Goal: Task Accomplishment & Management: Complete application form

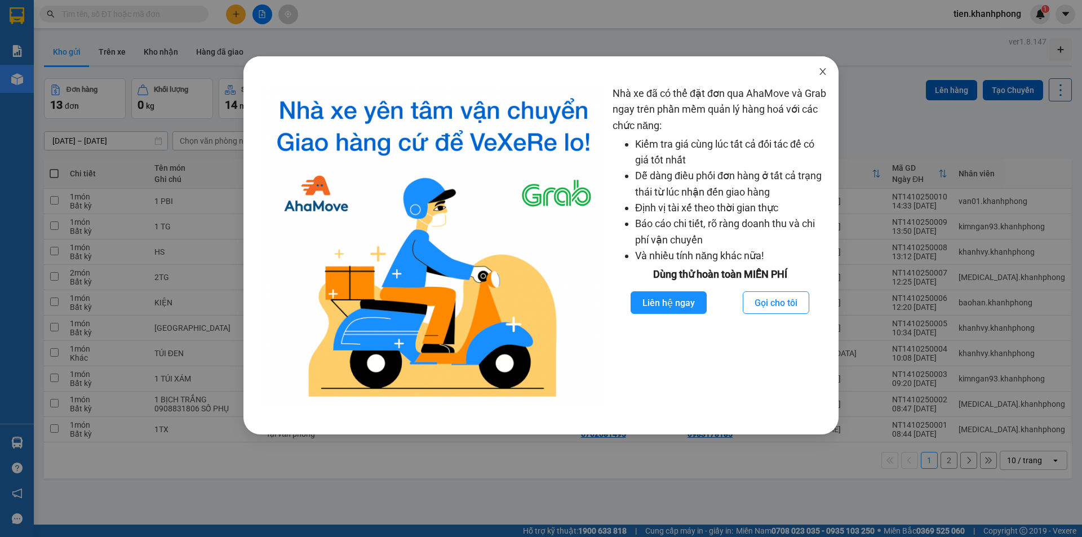
click at [824, 68] on icon "close" at bounding box center [822, 71] width 9 height 9
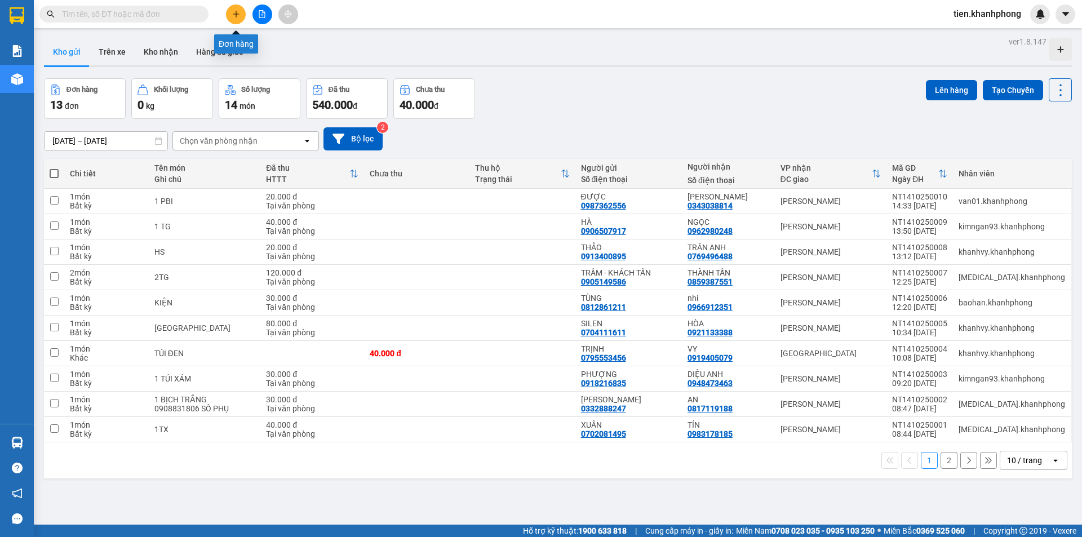
click at [237, 16] on icon "plus" at bounding box center [236, 14] width 8 height 8
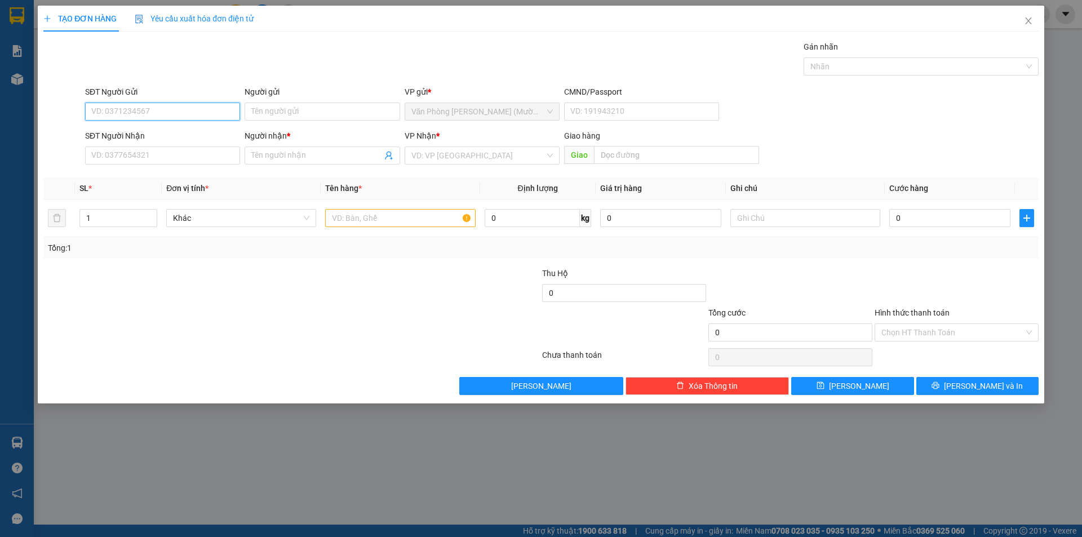
click at [172, 112] on input "SĐT Người Gửi" at bounding box center [162, 112] width 155 height 18
type input "0918267819"
click at [171, 132] on div "0918267819 - THIỆN" at bounding box center [162, 134] width 141 height 12
type input "THIỆN"
type input "0918267819"
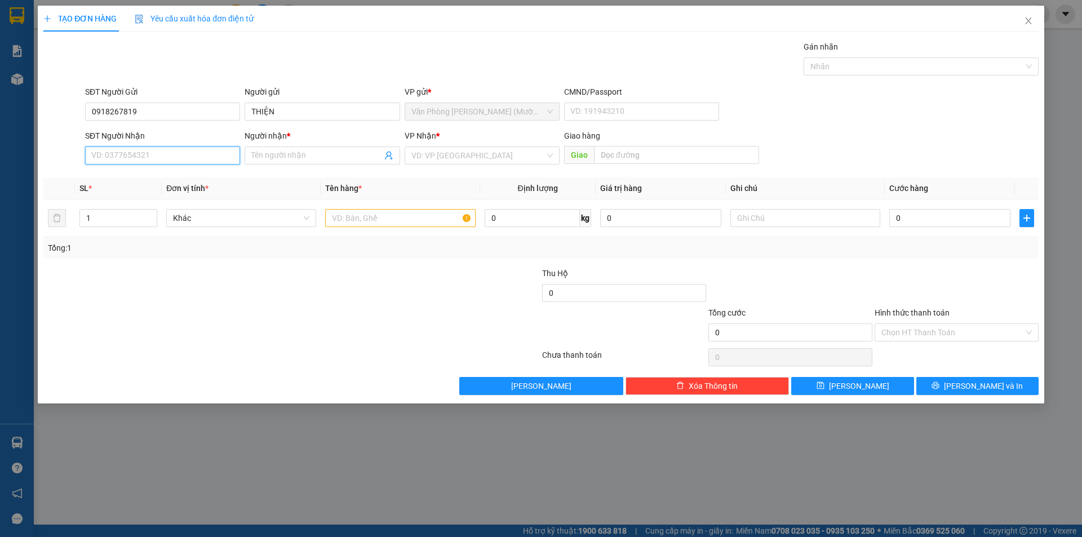
click at [159, 155] on input "SĐT Người Nhận" at bounding box center [162, 155] width 155 height 18
click at [146, 194] on div "0382384638 - THUẬN" at bounding box center [162, 196] width 141 height 12
type input "0382384638"
type input "THUẬN"
click at [391, 216] on input "text" at bounding box center [400, 218] width 150 height 18
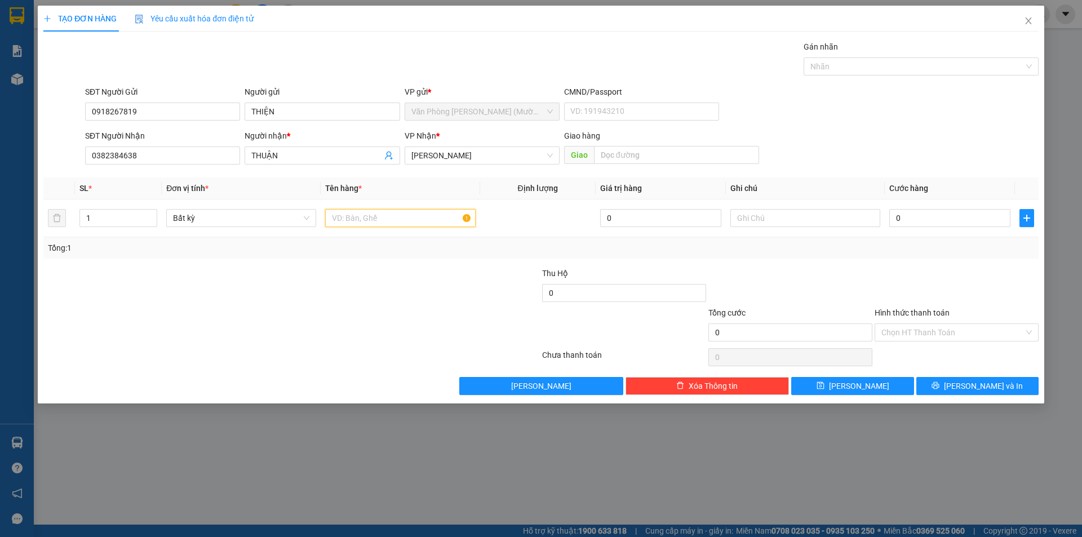
type input "T"
type input "KIỆN"
click at [904, 217] on input "0" at bounding box center [949, 218] width 121 height 18
type input "2"
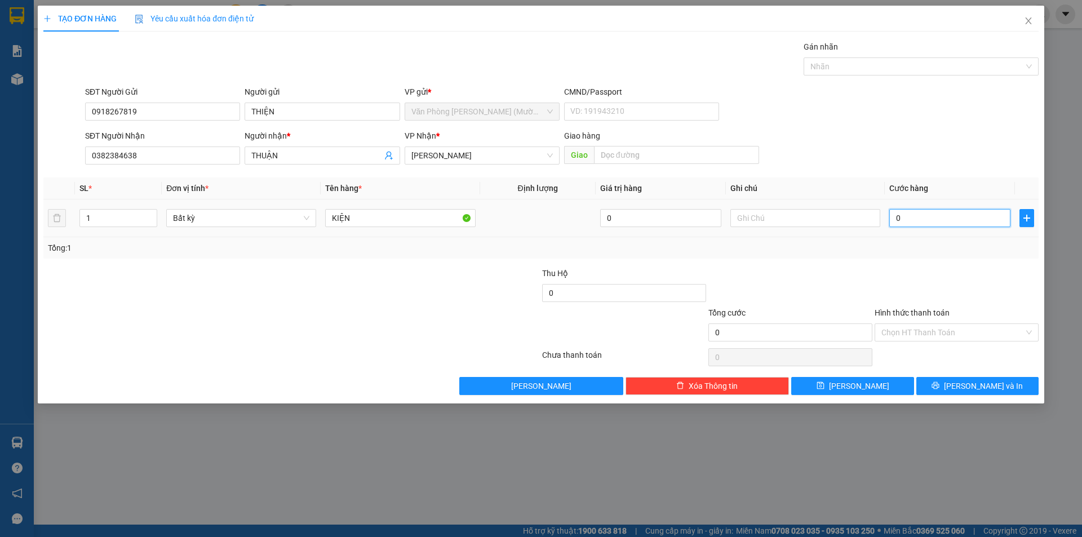
type input "2"
type input "20"
type input "20.000"
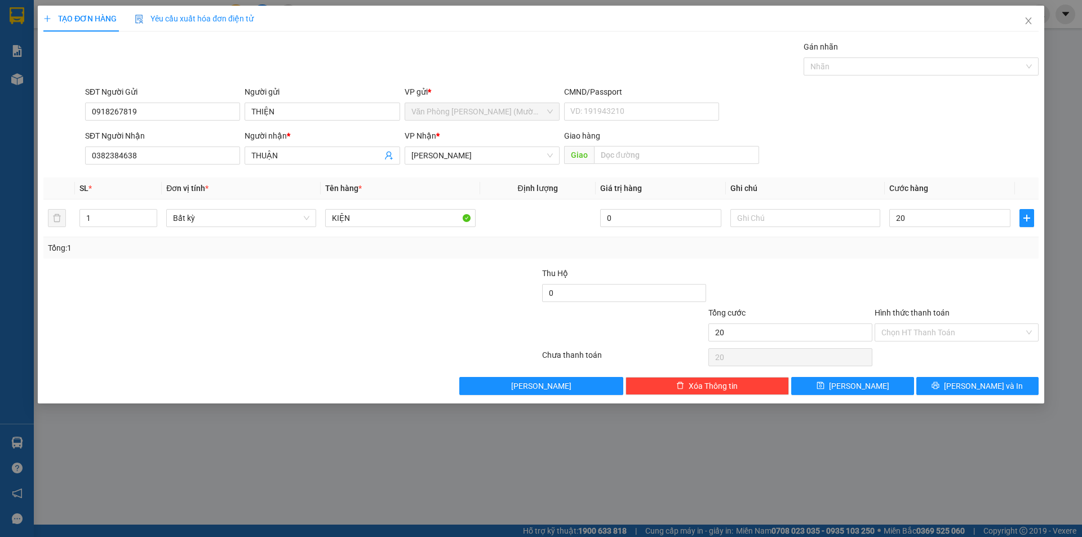
type input "20.000"
click at [901, 256] on div "Tổng: 1" at bounding box center [540, 247] width 995 height 21
click at [964, 385] on button "[PERSON_NAME] và In" at bounding box center [977, 386] width 122 height 18
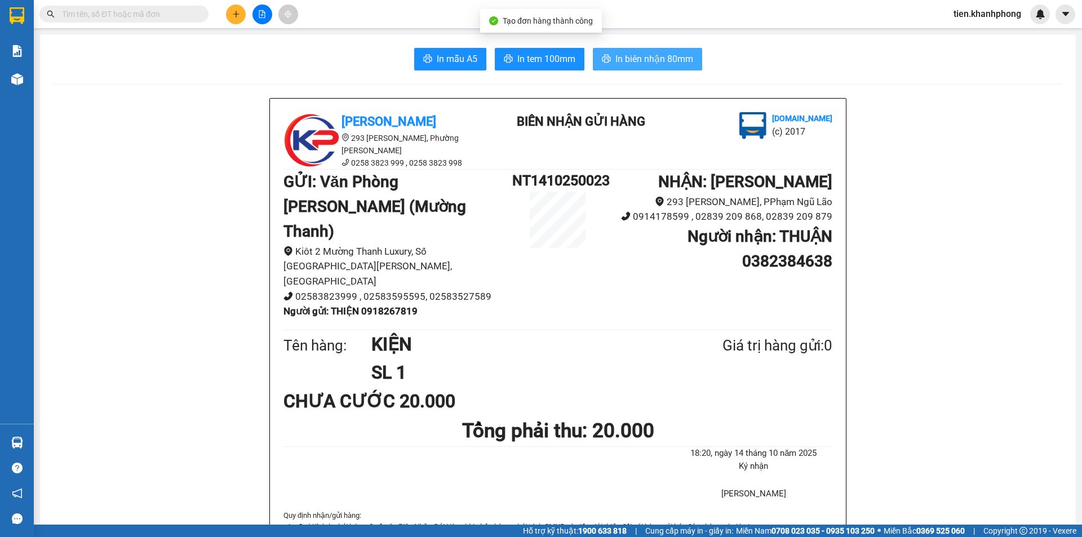
click at [629, 66] on span "In biên nhận 80mm" at bounding box center [654, 59] width 78 height 14
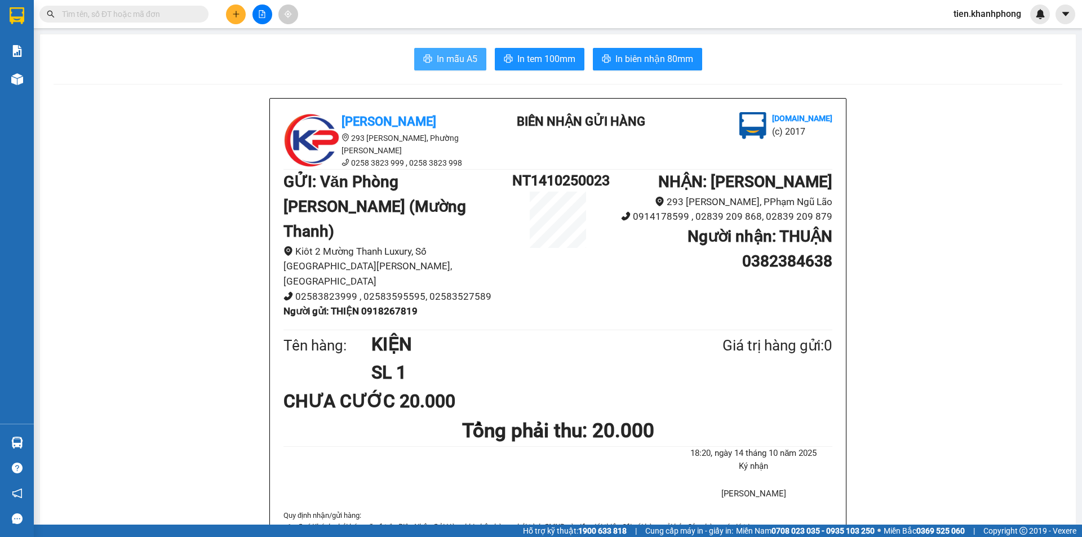
click at [443, 59] on span "In mẫu A5" at bounding box center [457, 59] width 41 height 14
